Goal: Navigation & Orientation: Find specific page/section

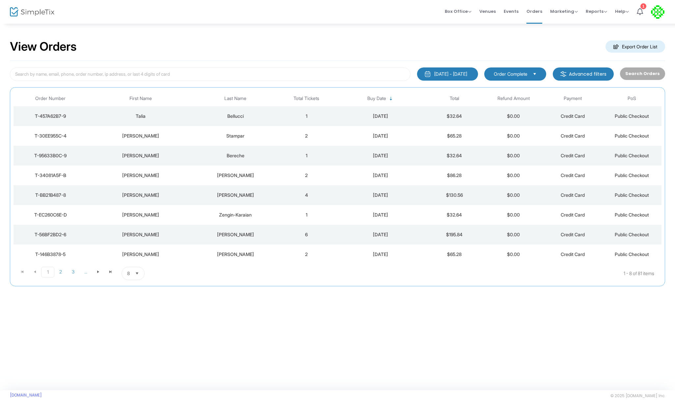
click at [168, 315] on div "View Orders Export Order List 9/15/2025 - 10/15/2025 Last 30 Days Today Yesterd…" at bounding box center [337, 207] width 675 height 368
click at [348, 46] on div "View Orders Export Order List" at bounding box center [337, 47] width 655 height 28
click at [488, 10] on span "Venues" at bounding box center [487, 11] width 16 height 17
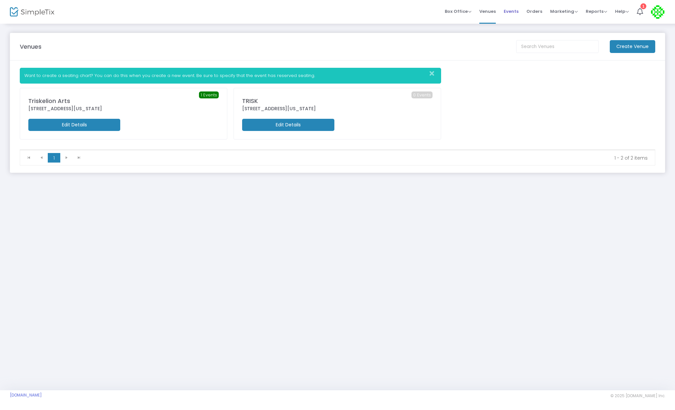
click at [511, 13] on span "Events" at bounding box center [511, 11] width 15 height 17
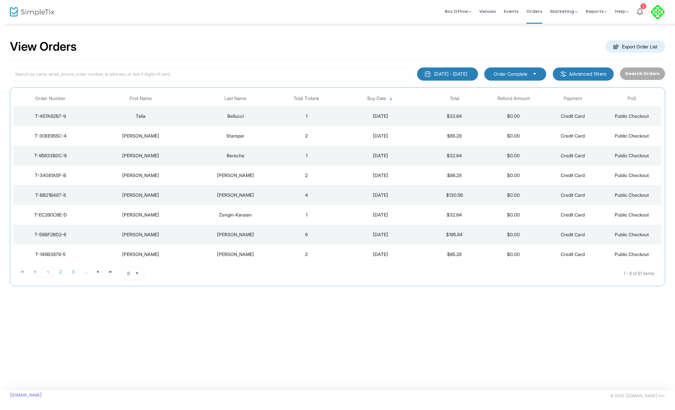
click at [134, 274] on span "Select" at bounding box center [137, 273] width 11 height 11
click at [135, 327] on li "100" at bounding box center [133, 326] width 23 height 13
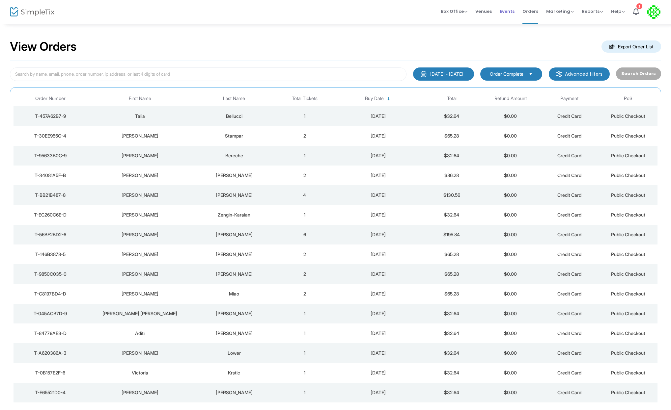
click at [506, 9] on span "Events" at bounding box center [507, 11] width 15 height 17
